Goal: Information Seeking & Learning: Learn about a topic

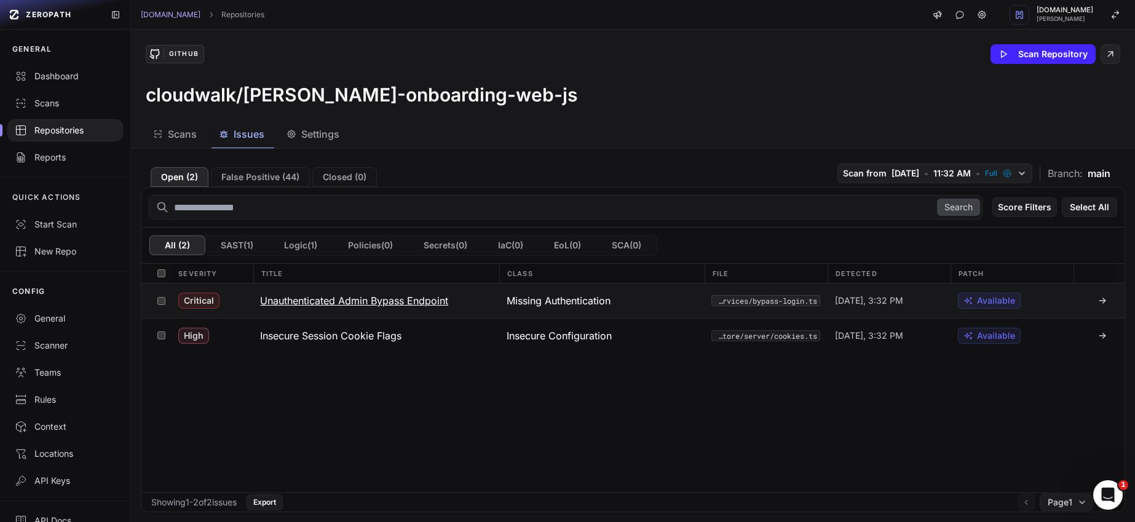
click at [315, 295] on h3 "Unauthenticated Admin Bypass Endpoint" at bounding box center [354, 300] width 188 height 15
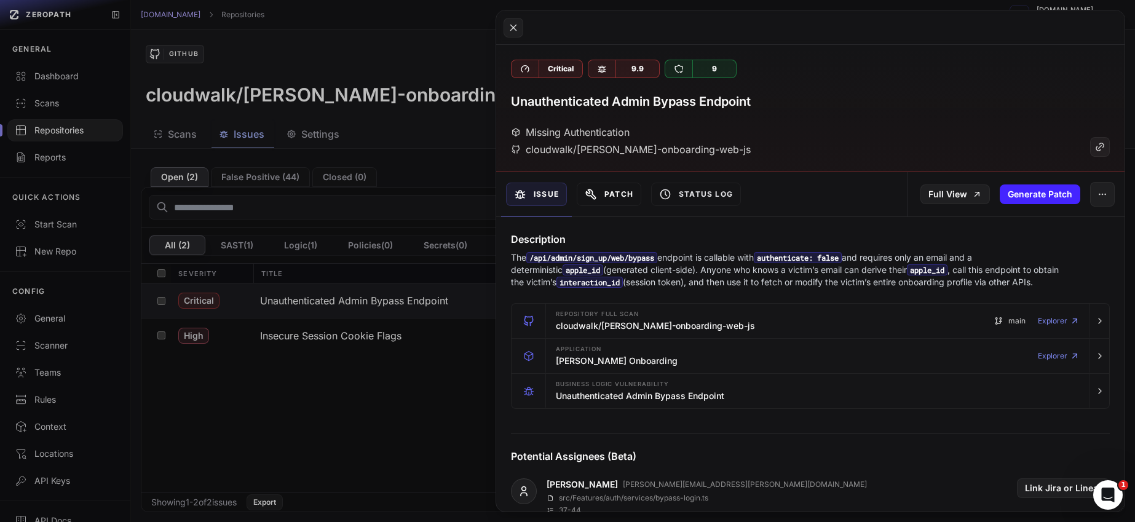
click at [621, 194] on button "Patch" at bounding box center [609, 194] width 65 height 23
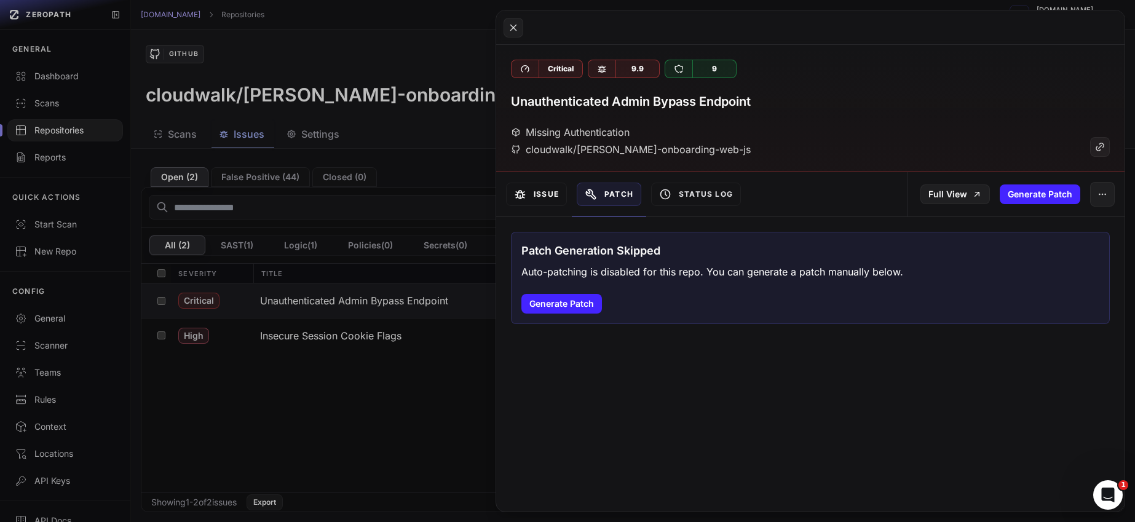
click at [544, 191] on button "Issue" at bounding box center [536, 194] width 61 height 23
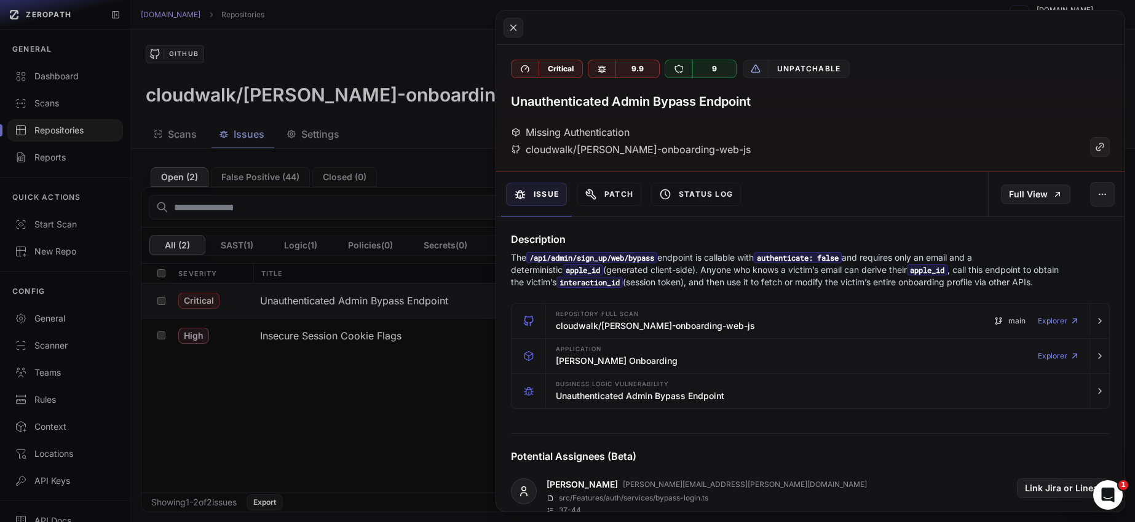
click at [617, 180] on div "Patch" at bounding box center [609, 194] width 74 height 44
click at [617, 194] on button "Patch" at bounding box center [609, 194] width 65 height 23
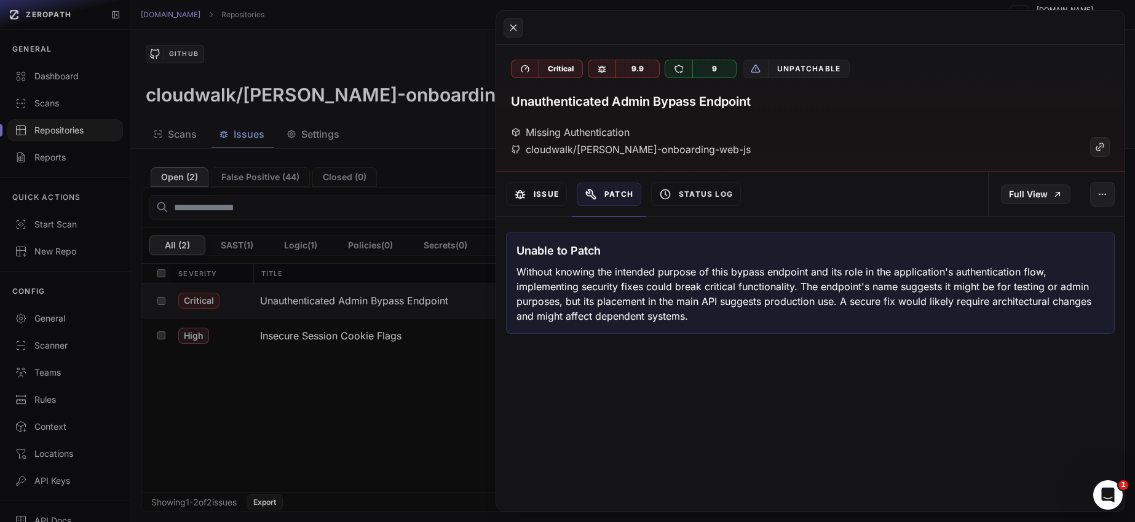
click at [559, 199] on button "Issue" at bounding box center [536, 194] width 61 height 23
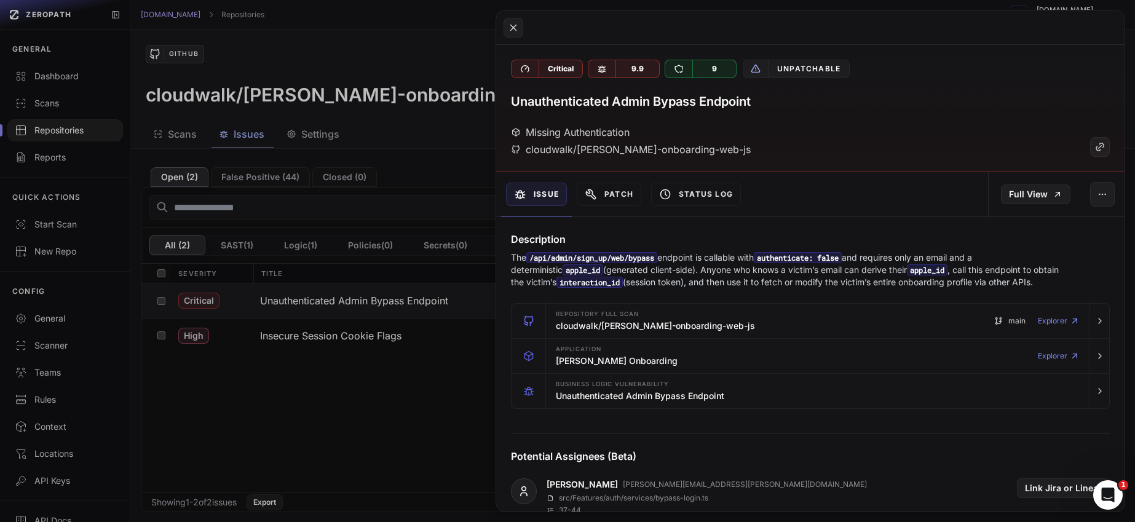
click at [453, 25] on button at bounding box center [567, 261] width 1135 height 522
